Goal: Information Seeking & Learning: Learn about a topic

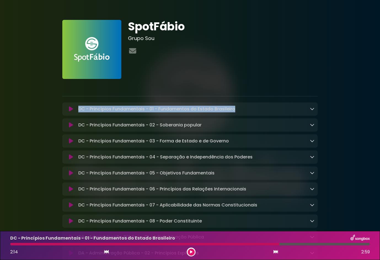
click at [66, 108] on button at bounding box center [71, 109] width 10 height 6
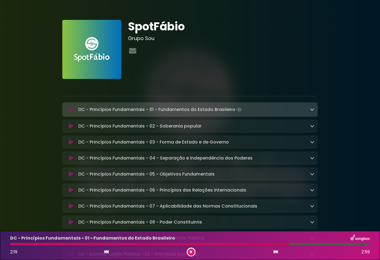
click at [161, 75] on div "SpotFábio Grupo Sou" at bounding box center [223, 49] width 197 height 59
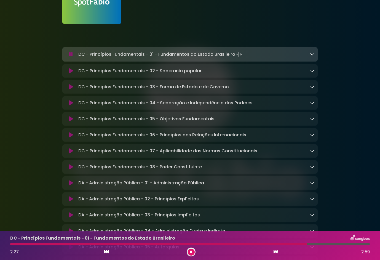
scroll to position [83, 0]
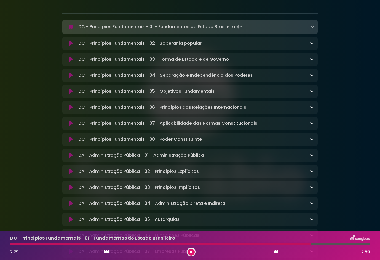
click at [69, 141] on icon at bounding box center [71, 139] width 4 height 6
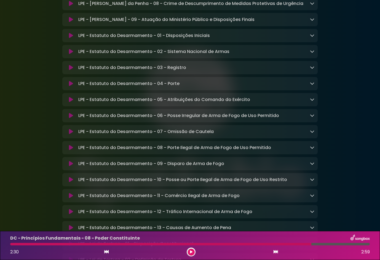
scroll to position [1213, 0]
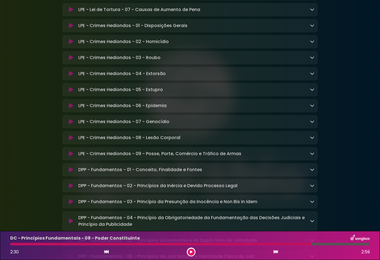
scroll to position [1571, 0]
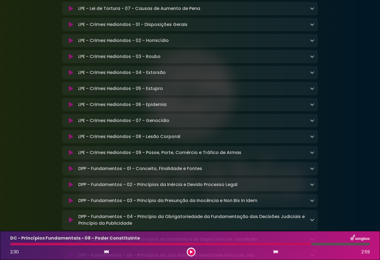
click at [24, 68] on div "SpotFábio Grupo Sou ×" at bounding box center [190, 92] width 380 height 3313
click at [71, 91] on icon at bounding box center [71, 89] width 4 height 6
click at [70, 91] on icon at bounding box center [71, 89] width 4 height 6
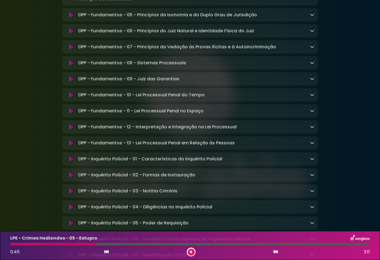
scroll to position [1792, 0]
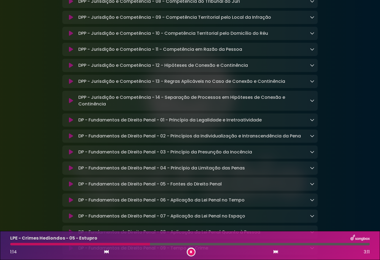
scroll to position [2481, 0]
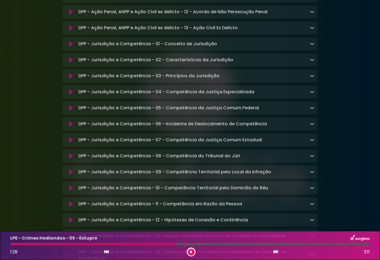
scroll to position [2315, 0]
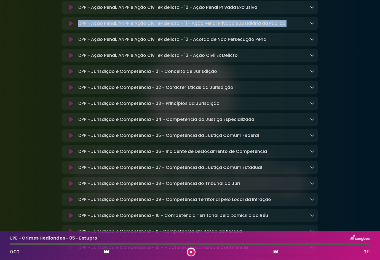
drag, startPoint x: 34, startPoint y: 69, endPoint x: 47, endPoint y: 29, distance: 42.2
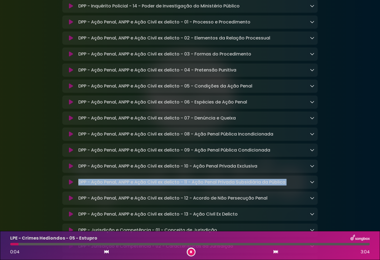
scroll to position [2150, 0]
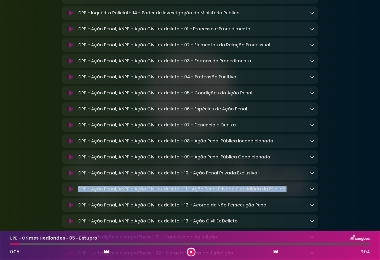
click at [69, 48] on icon at bounding box center [71, 45] width 4 height 6
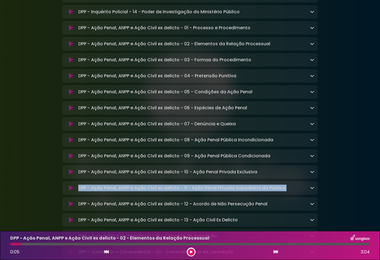
scroll to position [2149, 0]
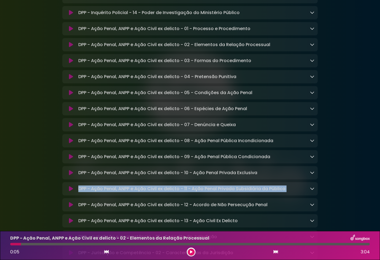
click at [69, 47] on icon at bounding box center [71, 45] width 4 height 6
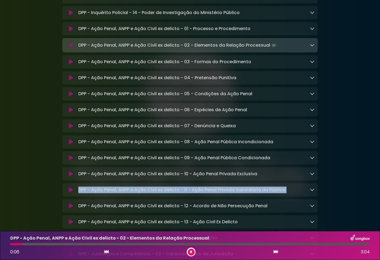
click at [68, 48] on button at bounding box center [71, 45] width 10 height 6
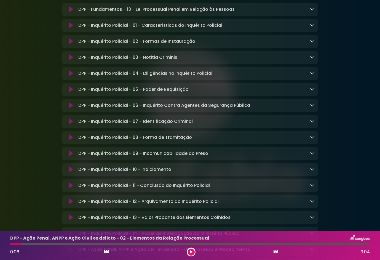
scroll to position [1901, 0]
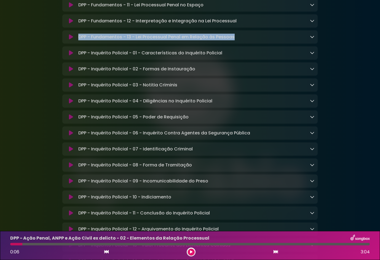
drag, startPoint x: 249, startPoint y: 68, endPoint x: 75, endPoint y: 70, distance: 173.7
click at [74, 40] on div "DPP - Fundamentos - 13 - Lei Processual Penal em Relação às Pessoas Loading Tra…" at bounding box center [190, 37] width 249 height 7
drag, startPoint x: 75, startPoint y: 70, endPoint x: 86, endPoint y: 69, distance: 11.1
copy div "DPP - Fundamentos - 13 - Lei Processual Penal em Relação às Pessoas"
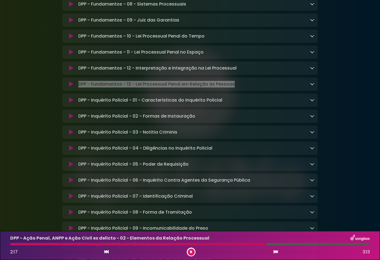
scroll to position [1846, 0]
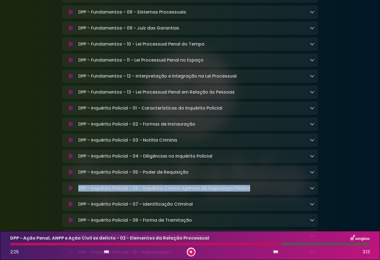
drag, startPoint x: 257, startPoint y: 220, endPoint x: 80, endPoint y: 221, distance: 176.1
click at [80, 191] on div "DPP - Inquérito Policial - 06 - Inquérito Contra Agentes da Segurança Pública L…" at bounding box center [195, 188] width 238 height 7
drag, startPoint x: 80, startPoint y: 221, endPoint x: 96, endPoint y: 222, distance: 15.4
copy p "DPP - Inquérito Policial - 06 - Inquérito Contra Agentes da Segurança Pública"
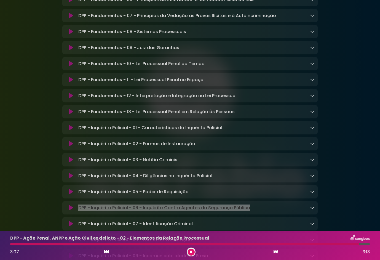
scroll to position [1818, 0]
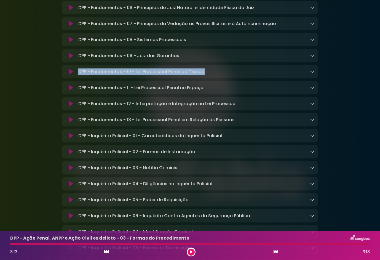
drag, startPoint x: 217, startPoint y: 102, endPoint x: 74, endPoint y: 98, distance: 143.4
click at [74, 78] on div "DPP - Fundamentos - 10 - Lei Processual Penal do Tempo Loading Track..." at bounding box center [189, 71] width 255 height 13
drag, startPoint x: 74, startPoint y: 98, endPoint x: 135, endPoint y: 100, distance: 60.4
copy div "DPP - Fundamentos - 10 - Lei Processual Penal do Tempo"
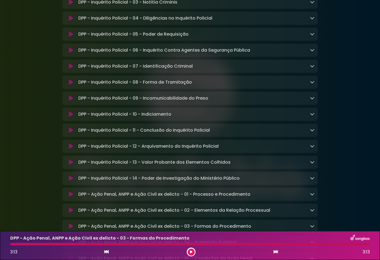
scroll to position [2011, 0]
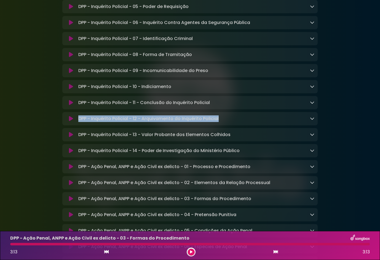
drag, startPoint x: 233, startPoint y: 153, endPoint x: 68, endPoint y: 151, distance: 164.3
click at [68, 122] on div "DPP - Inquérito Policial - 12 - Arquivamento do Inquérito Policial Loading Trac…" at bounding box center [190, 118] width 249 height 7
drag, startPoint x: 68, startPoint y: 151, endPoint x: 88, endPoint y: 152, distance: 20.1
copy div "DPP - Inquérito Policial - 12 - Arquivamento do Inquérito Policial"
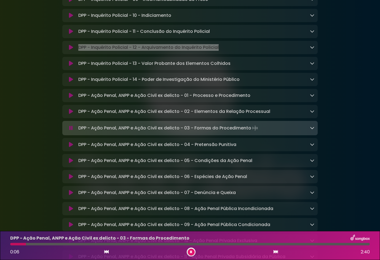
scroll to position [2094, 0]
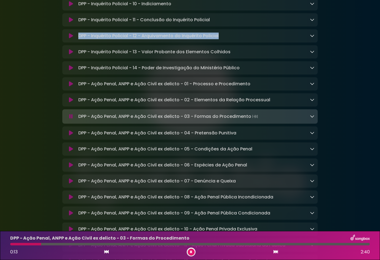
click at [71, 39] on icon at bounding box center [71, 36] width 4 height 6
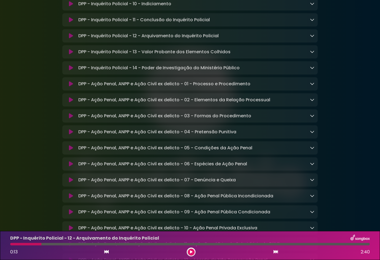
drag, startPoint x: 214, startPoint y: 119, endPoint x: 214, endPoint y: 116, distance: 3.0
click at [214, 87] on p "DPP - Ação Penal, ANPP e Ação Civil ex delicto - 01 - Processo e Procedimento L…" at bounding box center [164, 83] width 172 height 7
click at [70, 87] on icon at bounding box center [71, 84] width 4 height 6
click at [311, 86] on icon at bounding box center [312, 83] width 4 height 4
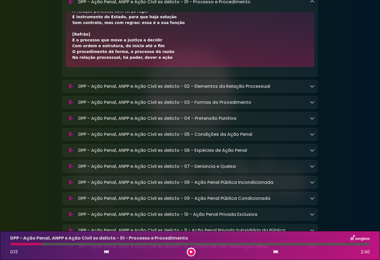
scroll to position [2177, 0]
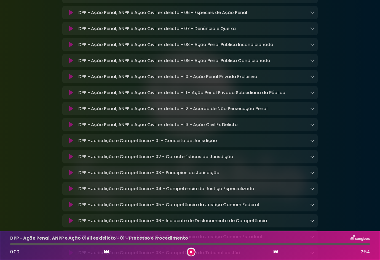
scroll to position [2315, 0]
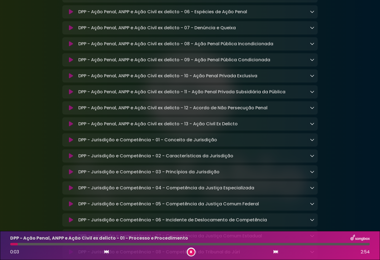
click at [68, 95] on button at bounding box center [71, 92] width 10 height 6
click at [68, 94] on button at bounding box center [71, 92] width 10 height 6
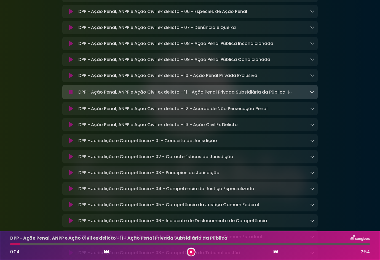
click at [71, 95] on icon at bounding box center [71, 92] width 4 height 6
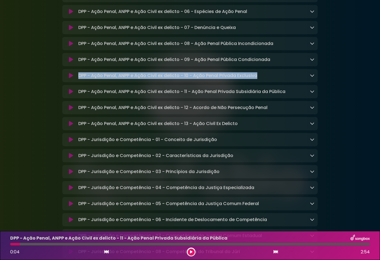
drag, startPoint x: 260, startPoint y: 113, endPoint x: 75, endPoint y: 110, distance: 184.7
click at [75, 82] on div "DPP - Ação Penal, ANPP e Ação Civil ex delicto - 10 - Ação Penal Privada Exclus…" at bounding box center [189, 75] width 255 height 13
drag, startPoint x: 75, startPoint y: 110, endPoint x: 101, endPoint y: 114, distance: 26.3
copy p "DPP - Ação Penal, ANPP e Ação Civil ex delicto - 10 - Ação Penal Privada Exclus…"
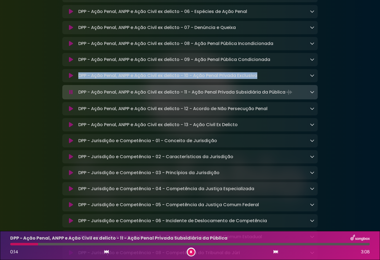
click at [69, 95] on icon at bounding box center [71, 92] width 4 height 6
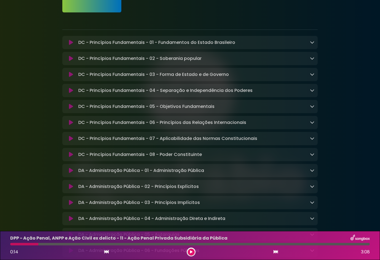
scroll to position [0, 0]
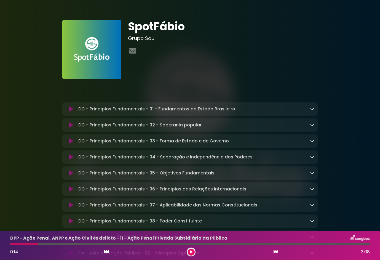
click at [208, 53] on div at bounding box center [223, 51] width 190 height 11
click at [68, 112] on button at bounding box center [71, 109] width 10 height 6
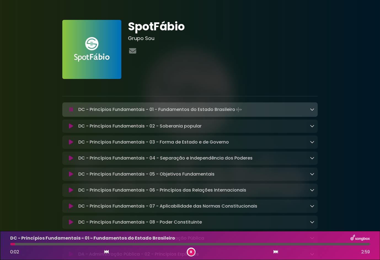
click at [66, 112] on button at bounding box center [71, 110] width 10 height 6
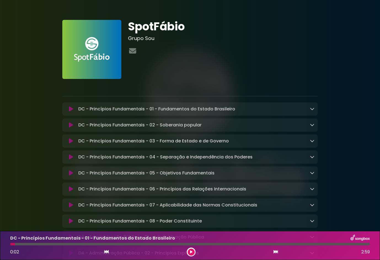
click at [73, 142] on button at bounding box center [71, 141] width 10 height 6
click at [68, 140] on button at bounding box center [71, 141] width 10 height 6
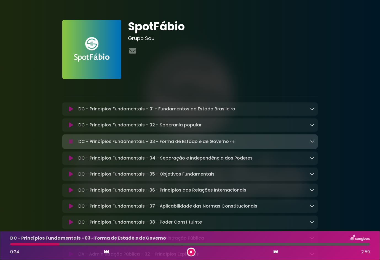
click at [72, 142] on icon at bounding box center [71, 142] width 4 height 6
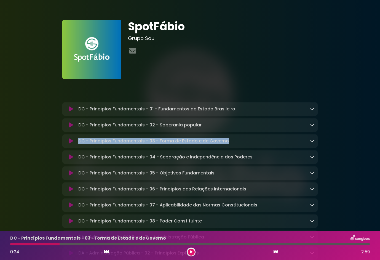
drag, startPoint x: 250, startPoint y: 140, endPoint x: 68, endPoint y: 139, distance: 181.6
click at [68, 139] on div "DC - Princípios Fundamentais - 03 - Forma de Estado e de Governo Loading Track.…" at bounding box center [190, 141] width 249 height 7
drag, startPoint x: 68, startPoint y: 139, endPoint x: 100, endPoint y: 143, distance: 31.7
copy div "DC - Princípios Fundamentais - 03 - Forma de Estado e de Governo"
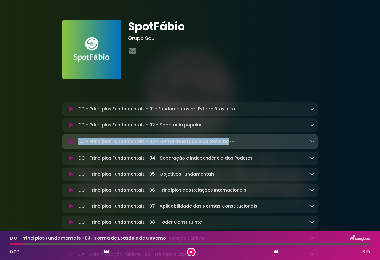
click at [69, 141] on icon at bounding box center [71, 142] width 4 height 6
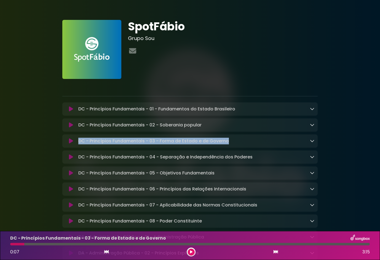
click at [313, 143] on icon at bounding box center [312, 140] width 4 height 4
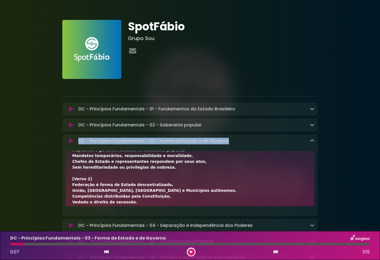
scroll to position [28, 0]
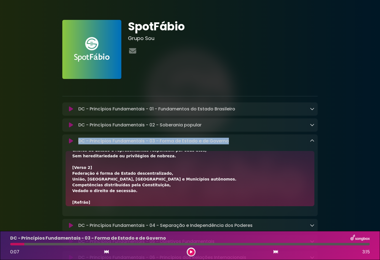
drag, startPoint x: 72, startPoint y: 174, endPoint x: 161, endPoint y: 177, distance: 89.1
click at [161, 177] on div "[Verso 1] República é governo fundado na soberania popular, Mandatos temporário…" at bounding box center [190, 178] width 249 height 55
drag, startPoint x: 161, startPoint y: 177, endPoint x: 144, endPoint y: 175, distance: 16.7
copy div "Federação é forma de Estado descentralizado,"
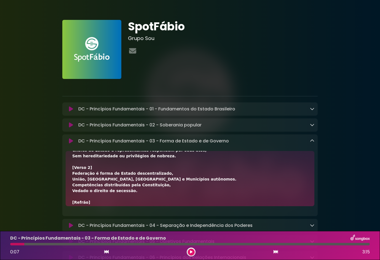
click at [177, 182] on div "[Verso 1] República é governo fundado na soberania popular, Mandatos temporário…" at bounding box center [189, 246] width 235 height 232
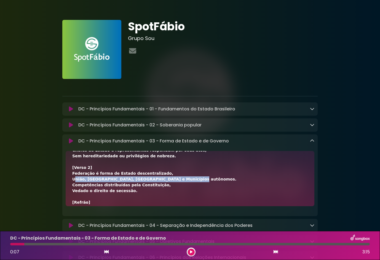
drag, startPoint x: 71, startPoint y: 178, endPoint x: 171, endPoint y: 180, distance: 100.1
click at [171, 180] on div "[Verso 1] República é governo fundado na soberania popular, Mandatos temporário…" at bounding box center [190, 178] width 249 height 55
drag, startPoint x: 171, startPoint y: 181, endPoint x: 162, endPoint y: 181, distance: 9.9
drag, startPoint x: 162, startPoint y: 181, endPoint x: 147, endPoint y: 180, distance: 14.3
click at [147, 180] on div "[Verso 1] República é governo fundado na soberania popular, Mandatos temporário…" at bounding box center [189, 246] width 235 height 232
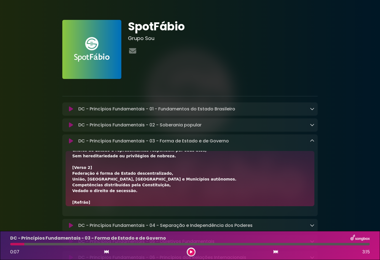
drag, startPoint x: 72, startPoint y: 179, endPoint x: 157, endPoint y: 192, distance: 85.8
click at [157, 192] on div "[Verso 1] República é governo fundado na soberania popular, Mandatos temporário…" at bounding box center [189, 246] width 235 height 232
drag, startPoint x: 157, startPoint y: 192, endPoint x: 113, endPoint y: 189, distance: 44.0
copy div "União, [GEOGRAPHIC_DATA], [GEOGRAPHIC_DATA] e Municípios autônomos. Competência…"
drag, startPoint x: 362, startPoint y: 123, endPoint x: 360, endPoint y: 127, distance: 4.5
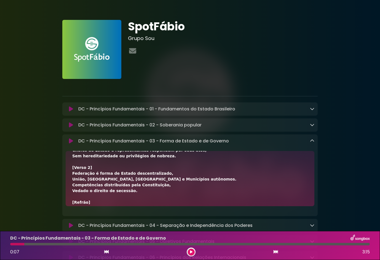
click at [311, 142] on icon at bounding box center [312, 140] width 4 height 4
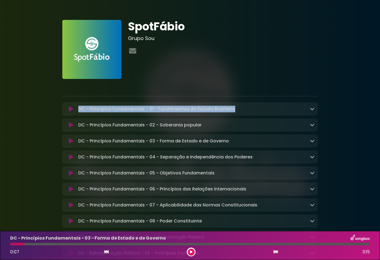
drag, startPoint x: 244, startPoint y: 109, endPoint x: 61, endPoint y: 104, distance: 182.8
drag, startPoint x: 62, startPoint y: 104, endPoint x: 108, endPoint y: 108, distance: 46.3
copy div "DC - Princípios Fundamentais - 01 - Fundamentos do Estado Brasileiro"
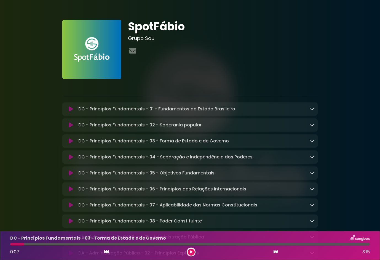
click at [241, 73] on div "SpotFábio Grupo Sou" at bounding box center [223, 49] width 197 height 59
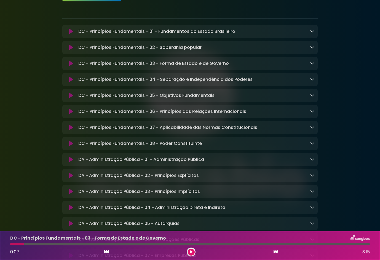
scroll to position [83, 0]
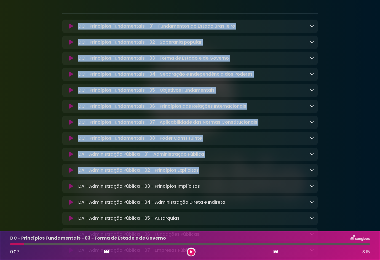
drag, startPoint x: 58, startPoint y: 21, endPoint x: 207, endPoint y: 170, distance: 210.7
drag, startPoint x: 207, startPoint y: 170, endPoint x: 181, endPoint y: 157, distance: 29.0
copy div "DC - Princípios Fundamentais - 01 - Fundamentos do Estado Brasileiro Loading Tr…"
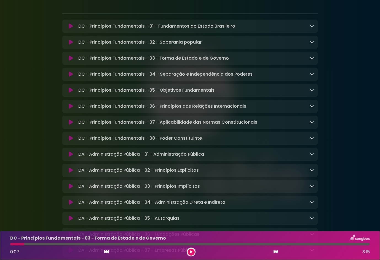
scroll to position [110, 0]
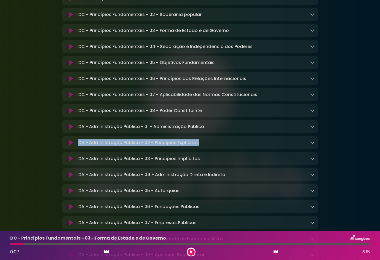
drag, startPoint x: 59, startPoint y: 144, endPoint x: 203, endPoint y: 148, distance: 144.2
drag, startPoint x: 203, startPoint y: 148, endPoint x: 172, endPoint y: 146, distance: 31.2
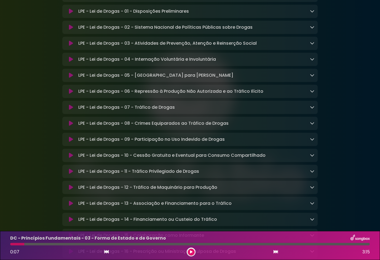
scroll to position [772, 0]
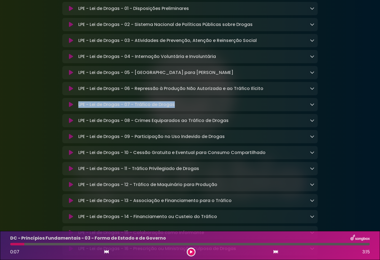
drag, startPoint x: 33, startPoint y: 123, endPoint x: 208, endPoint y: 119, distance: 174.8
drag, startPoint x: 208, startPoint y: 119, endPoint x: 171, endPoint y: 120, distance: 36.7
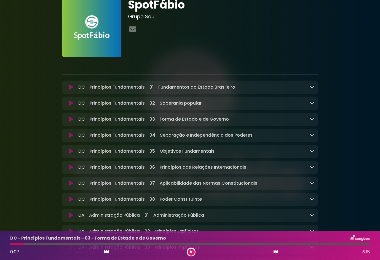
scroll to position [0, 0]
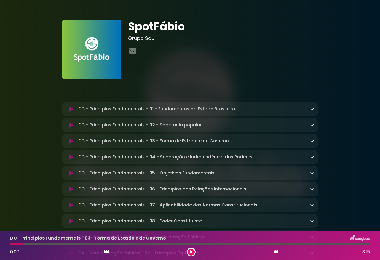
click at [142, 39] on h3 "Grupo Sou" at bounding box center [223, 38] width 190 height 6
click at [147, 38] on h3 "Grupo Sou" at bounding box center [223, 38] width 190 height 6
click at [78, 41] on img at bounding box center [91, 49] width 59 height 59
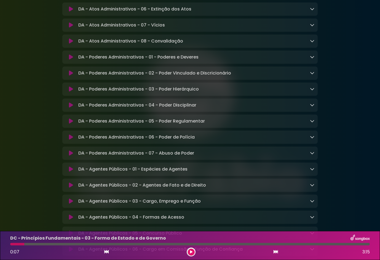
scroll to position [551, 0]
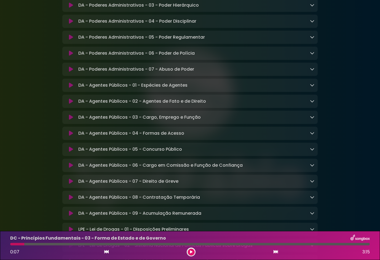
click at [69, 168] on button at bounding box center [71, 165] width 10 height 6
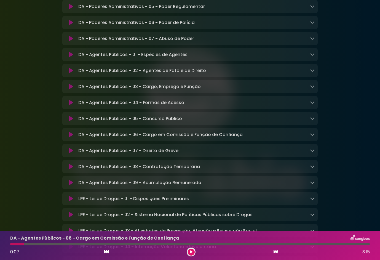
scroll to position [634, 0]
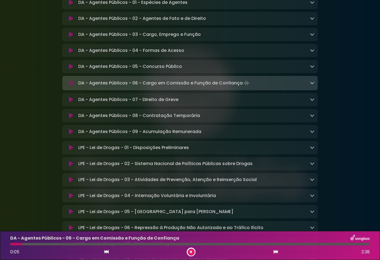
click at [71, 102] on icon at bounding box center [71, 100] width 4 height 6
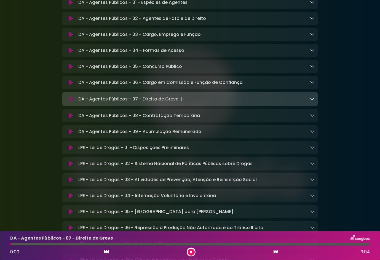
click at [71, 102] on icon at bounding box center [71, 99] width 4 height 6
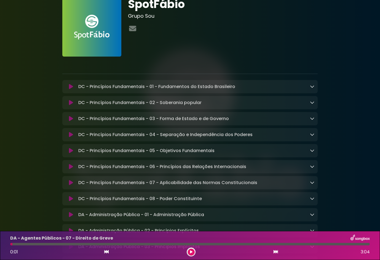
scroll to position [55, 0]
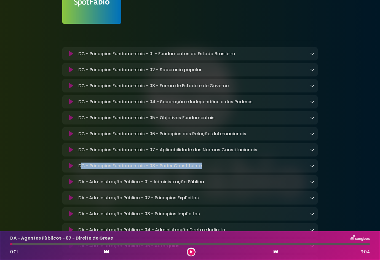
drag, startPoint x: 209, startPoint y: 169, endPoint x: 82, endPoint y: 163, distance: 127.8
click at [81, 163] on div "DC - Princípios Fundamentais - 08 - Poder Constituinte Loading Track..." at bounding box center [189, 165] width 255 height 13
click at [213, 172] on div "DC - Princípios Fundamentais - 08 - Poder Constituinte Loading Track..." at bounding box center [189, 165] width 255 height 13
click at [214, 169] on div "DC - Princípios Fundamentais - 08 - Poder Constituinte Loading Track..." at bounding box center [195, 165] width 238 height 7
drag, startPoint x: 213, startPoint y: 170, endPoint x: 77, endPoint y: 171, distance: 136.4
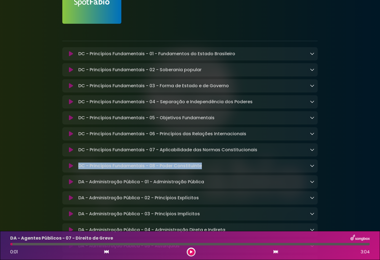
click at [76, 169] on div "DC - Princípios Fundamentais - 08 - Poder Constituinte Loading Track..." at bounding box center [195, 165] width 238 height 7
drag, startPoint x: 77, startPoint y: 171, endPoint x: 95, endPoint y: 169, distance: 18.1
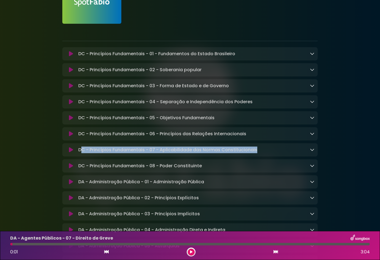
drag, startPoint x: 257, startPoint y: 154, endPoint x: 81, endPoint y: 151, distance: 175.9
click at [81, 151] on div "DC - Princípios Fundamentais - 07 - Aplicabilidade das Normas Constitucionais L…" at bounding box center [195, 149] width 238 height 7
drag, startPoint x: 81, startPoint y: 151, endPoint x: 92, endPoint y: 148, distance: 10.9
click at [92, 148] on div "DC - Princípios Fundamentais - 07 - Aplicabilidade das Normas Constitucionais L…" at bounding box center [189, 149] width 255 height 13
drag, startPoint x: 259, startPoint y: 152, endPoint x: 76, endPoint y: 152, distance: 183.6
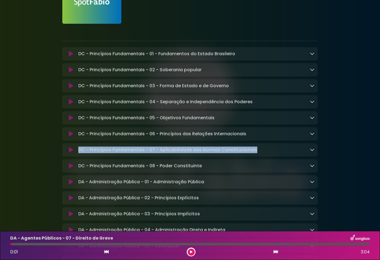
click at [76, 152] on div "DC - Princípios Fundamentais - 07 - Aplicabilidade das Normas Constitucionais L…" at bounding box center [190, 149] width 249 height 7
drag, startPoint x: 76, startPoint y: 152, endPoint x: 82, endPoint y: 153, distance: 6.7
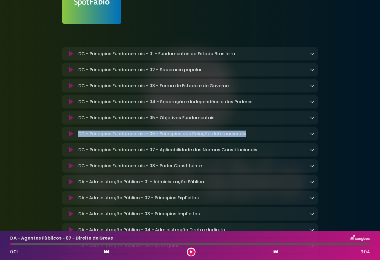
drag, startPoint x: 253, startPoint y: 133, endPoint x: 76, endPoint y: 131, distance: 176.4
click at [76, 131] on div "DC - Princípios Fundamentais - 06 - Princípios das Relações Internacionais Load…" at bounding box center [189, 133] width 255 height 13
drag, startPoint x: 76, startPoint y: 131, endPoint x: 99, endPoint y: 133, distance: 22.9
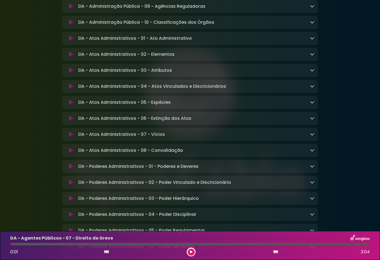
scroll to position [386, 0]
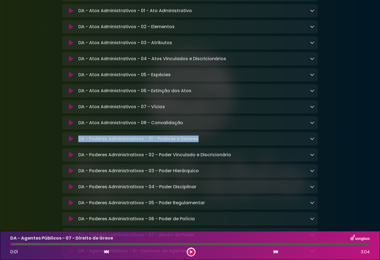
drag, startPoint x: 214, startPoint y: 147, endPoint x: 75, endPoint y: 144, distance: 138.7
click at [75, 142] on div "DA - Poderes Administrativos - 01 - Poderes e Deveres Loading Track..." at bounding box center [190, 138] width 249 height 7
drag, startPoint x: 75, startPoint y: 144, endPoint x: 88, endPoint y: 144, distance: 13.2
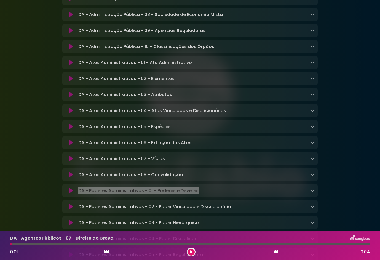
scroll to position [331, 0]
